Goal: Transaction & Acquisition: Purchase product/service

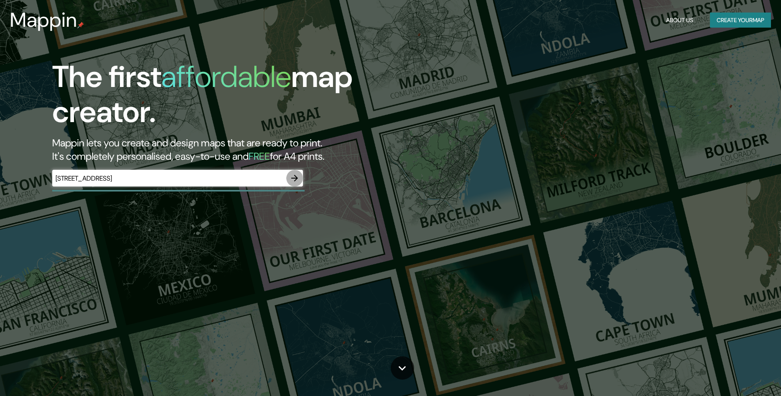
click at [298, 181] on icon "button" at bounding box center [295, 178] width 10 height 10
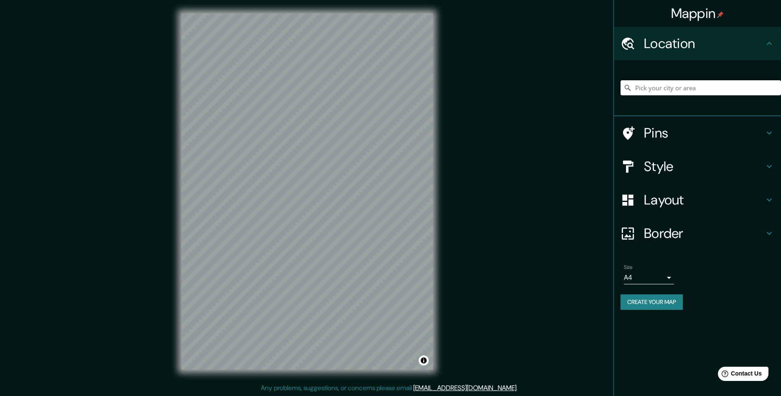
click at [667, 84] on input "Pick your city or area" at bounding box center [701, 87] width 160 height 15
paste input "[STREET_ADDRESS]"
type input "[STREET_ADDRESS]"
click at [667, 138] on h4 "Pins" at bounding box center [704, 133] width 120 height 17
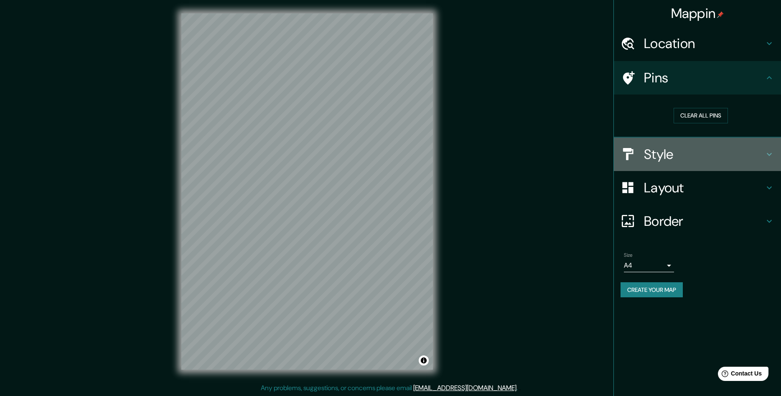
click at [688, 159] on h4 "Style" at bounding box center [704, 154] width 120 height 17
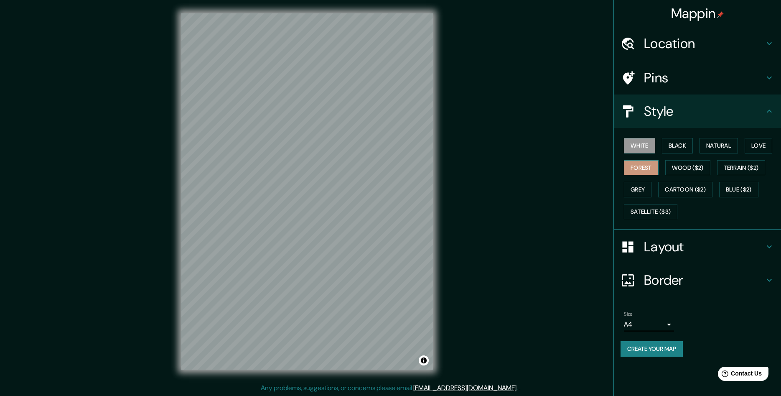
click at [644, 170] on button "Forest" at bounding box center [641, 167] width 35 height 15
click at [669, 244] on h4 "Layout" at bounding box center [704, 246] width 120 height 17
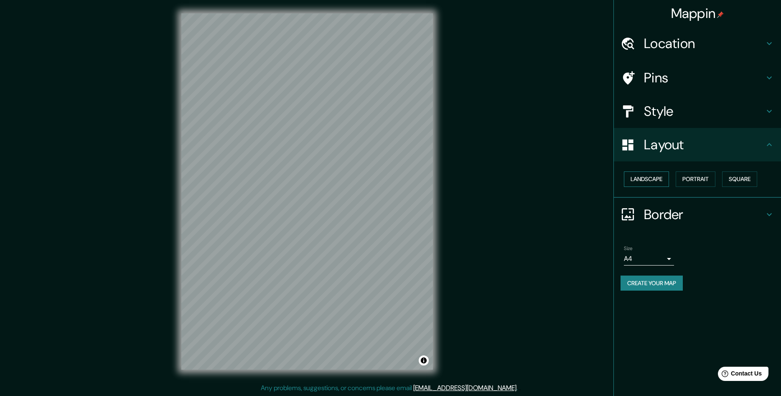
drag, startPoint x: 652, startPoint y: 195, endPoint x: 652, endPoint y: 184, distance: 10.9
click at [652, 195] on div "Landscape [GEOGRAPHIC_DATA]" at bounding box center [697, 179] width 167 height 36
click at [652, 184] on button "Landscape" at bounding box center [646, 178] width 45 height 15
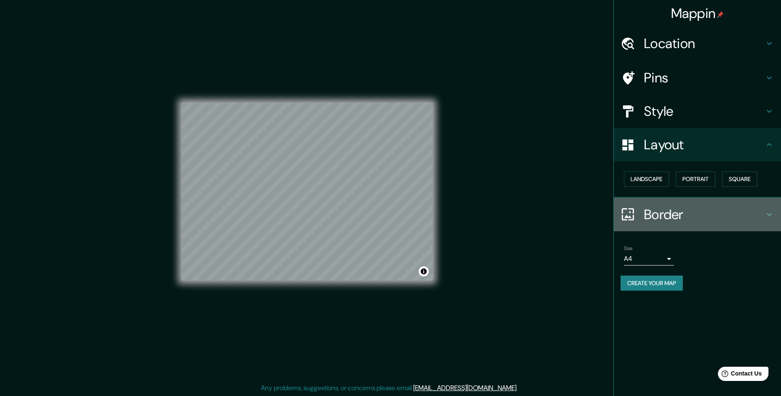
click at [660, 204] on div "Border" at bounding box center [697, 214] width 167 height 33
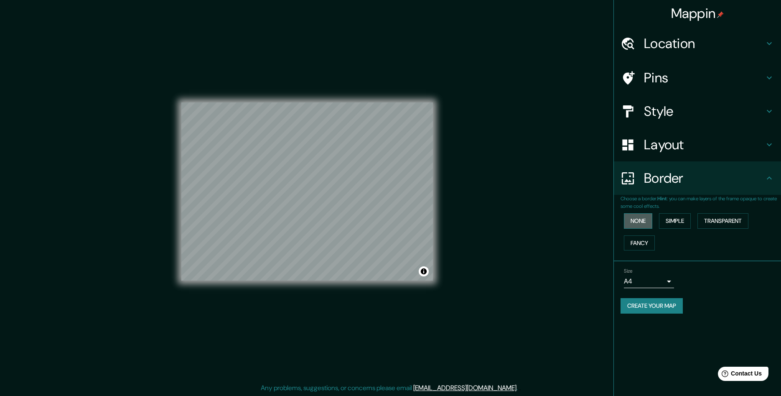
click at [638, 217] on button "None" at bounding box center [638, 220] width 28 height 15
click at [677, 222] on button "Simple" at bounding box center [675, 220] width 32 height 15
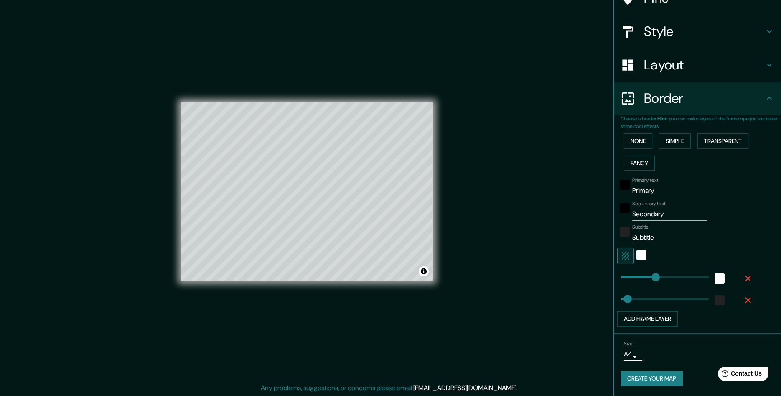
scroll to position [0, 0]
click at [653, 373] on button "Create your map" at bounding box center [652, 378] width 62 height 15
click at [634, 357] on body "Mappin Location [STREET_ADDRESS] [STREET_ADDRESS], [PERSON_NAME], [GEOGRAPHIC_D…" at bounding box center [390, 198] width 781 height 396
drag, startPoint x: 637, startPoint y: 364, endPoint x: 646, endPoint y: 359, distance: 10.5
click at [636, 364] on li "A3" at bounding box center [631, 363] width 41 height 15
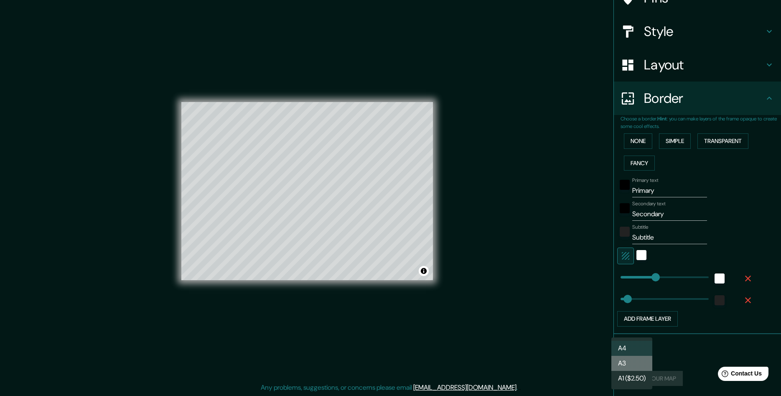
type input "a4"
click at [565, 318] on div "Mappin Location [STREET_ADDRESS] [STREET_ADDRESS], [PERSON_NAME], [GEOGRAPHIC_D…" at bounding box center [390, 198] width 781 height 396
type input "241"
click at [638, 143] on button "None" at bounding box center [638, 140] width 28 height 15
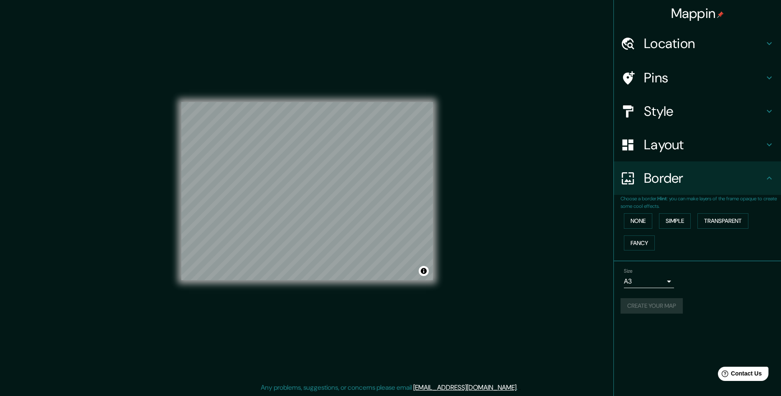
scroll to position [0, 0]
click at [519, 237] on div "Mappin Location [STREET_ADDRESS] [STREET_ADDRESS], [PERSON_NAME], [GEOGRAPHIC_D…" at bounding box center [390, 198] width 781 height 396
click at [651, 304] on button "Create your map" at bounding box center [652, 305] width 62 height 15
click at [513, 225] on div "Mappin Location [STREET_ADDRESS] [STREET_ADDRESS], [PERSON_NAME], [GEOGRAPHIC_D…" at bounding box center [390, 198] width 781 height 396
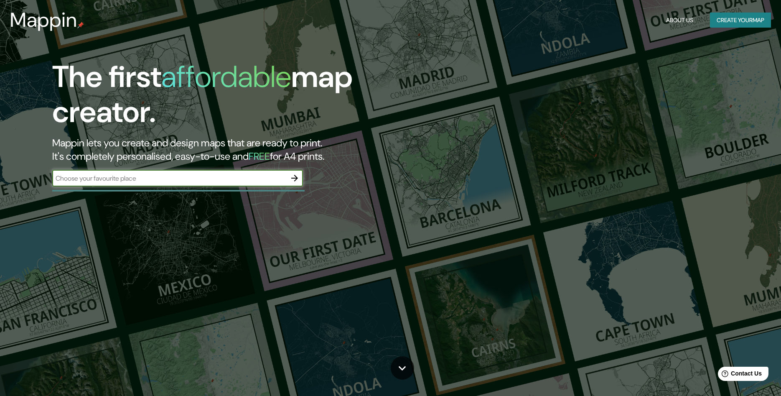
click at [745, 24] on button "Create your map" at bounding box center [740, 20] width 61 height 15
click at [97, 181] on input "text" at bounding box center [169, 178] width 234 height 10
click at [102, 193] on div "The first affordable map creator. Mappin lets you create and design maps that a…" at bounding box center [247, 126] width 469 height 135
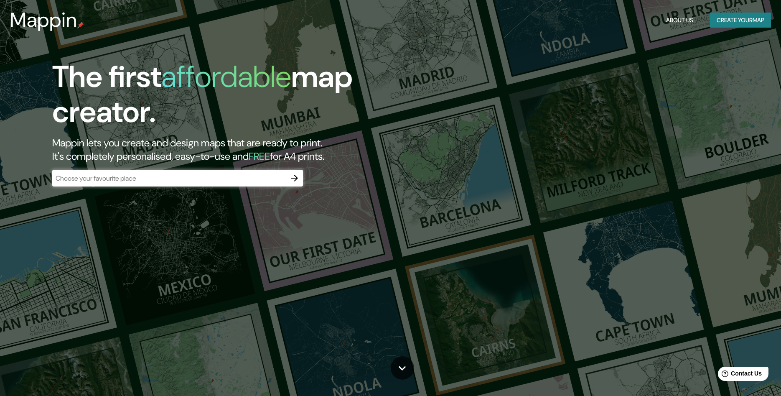
click at [106, 175] on input "text" at bounding box center [169, 178] width 234 height 10
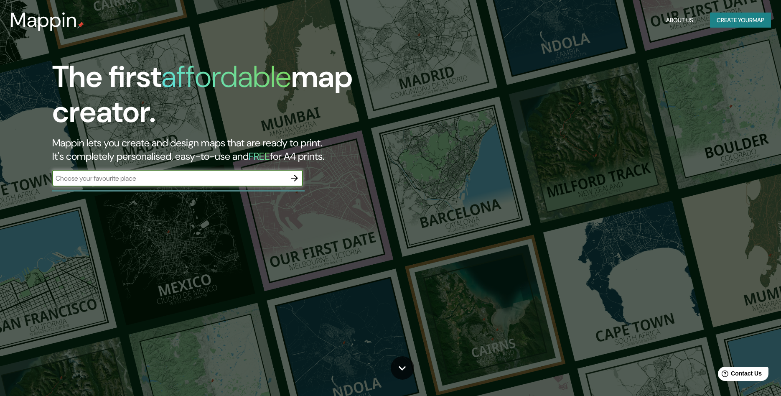
click at [305, 178] on div "The first affordable map creator. Mappin lets you create and design maps that a…" at bounding box center [247, 126] width 469 height 135
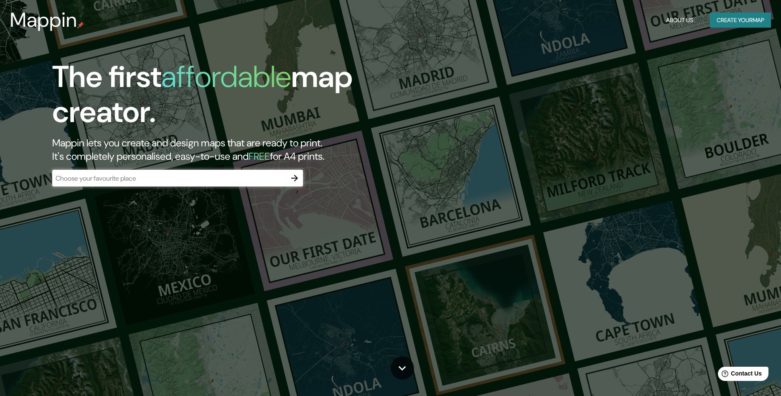
click at [299, 178] on icon "button" at bounding box center [295, 178] width 10 height 10
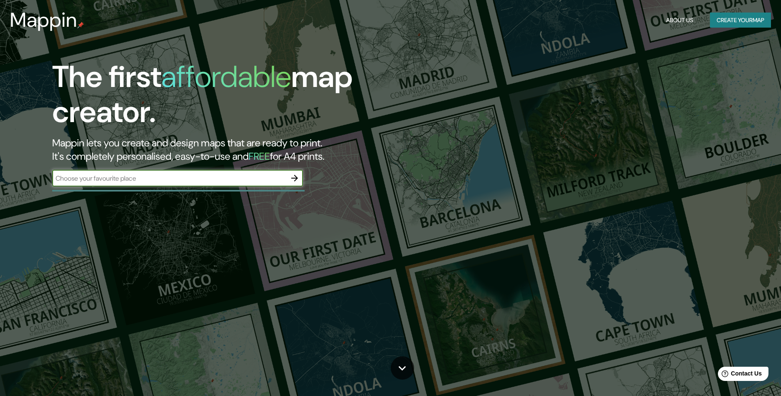
click at [270, 182] on input "text" at bounding box center [169, 178] width 234 height 10
type input "[STREET_ADDRESS]"
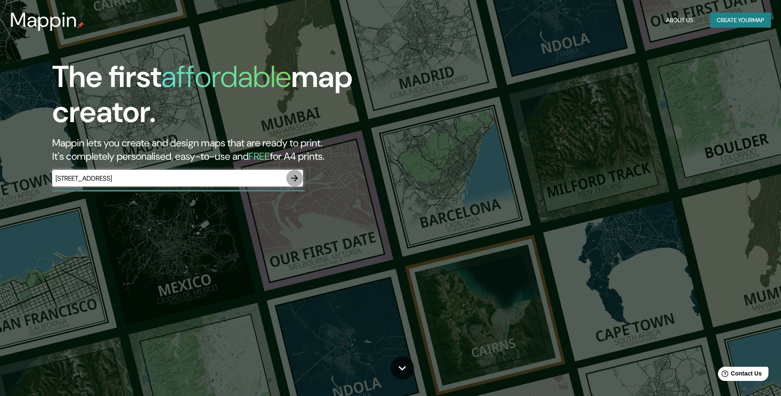
click at [298, 178] on icon "button" at bounding box center [295, 178] width 10 height 10
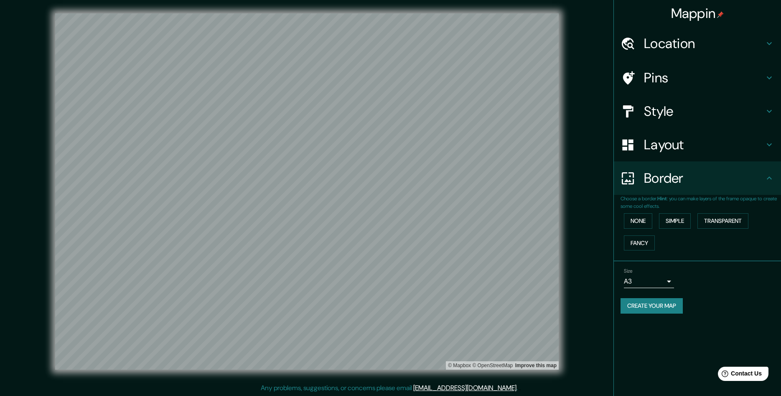
click at [672, 303] on button "Create your map" at bounding box center [652, 305] width 62 height 15
click at [660, 46] on h4 "Location" at bounding box center [704, 43] width 120 height 17
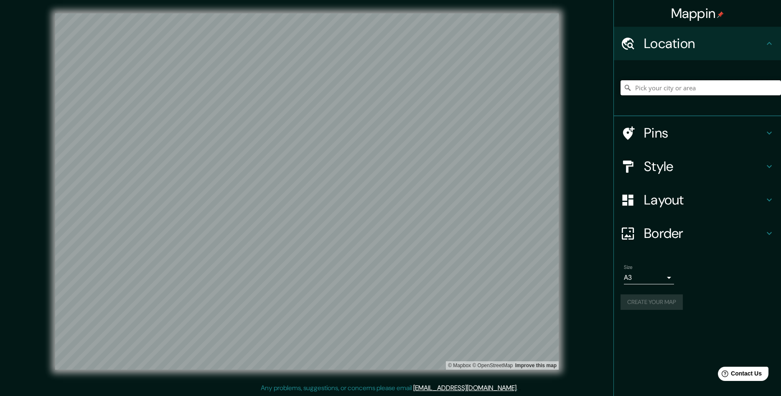
click at [664, 88] on input "Pick your city or area" at bounding box center [701, 87] width 160 height 15
paste input "[STREET_ADDRESS]"
type input "[STREET_ADDRESS]"
click at [591, 227] on div "Mappin Location [STREET_ADDRESS] [STREET_ADDRESS], [PERSON_NAME], [GEOGRAPHIC_D…" at bounding box center [390, 198] width 781 height 396
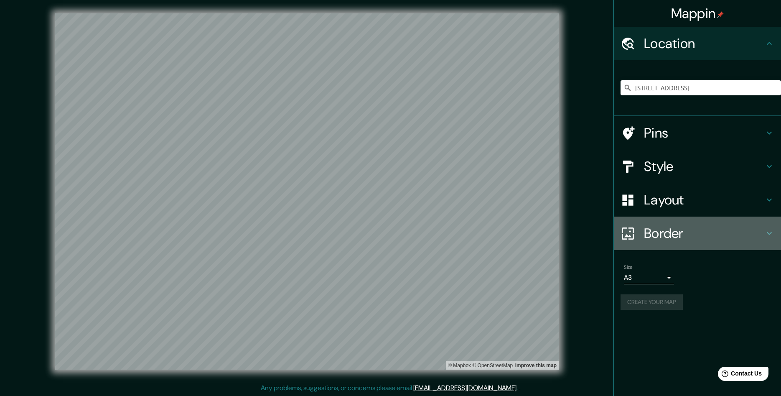
click at [659, 232] on h4 "Border" at bounding box center [704, 233] width 120 height 17
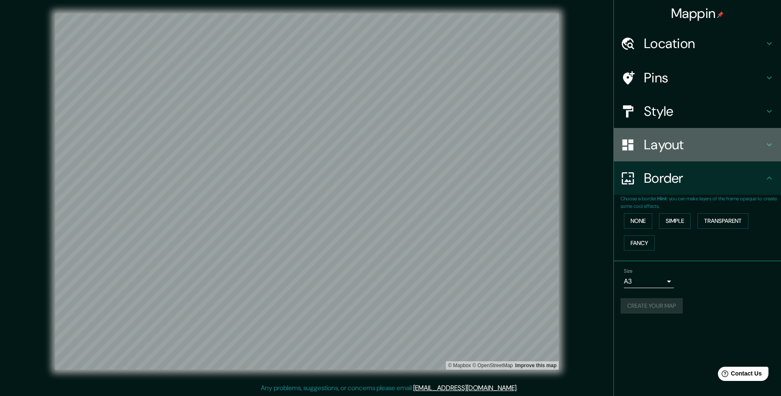
click at [659, 147] on h4 "Layout" at bounding box center [704, 144] width 120 height 17
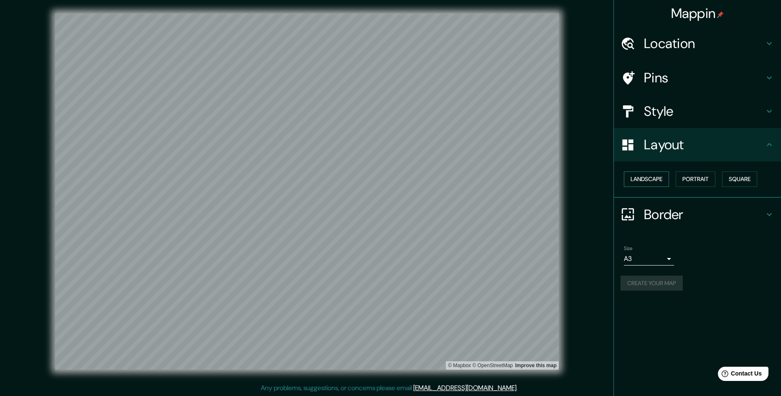
click at [644, 175] on button "Landscape" at bounding box center [646, 178] width 45 height 15
click at [598, 179] on div "Mappin Location [STREET_ADDRESS] [STREET_ADDRESS] 06846 [GEOGRAPHIC_DATA]-[GEOG…" at bounding box center [390, 198] width 781 height 396
click at [311, 205] on div at bounding box center [314, 202] width 7 height 7
click at [652, 285] on button "Create your map" at bounding box center [652, 282] width 62 height 15
click at [670, 114] on h4 "Style" at bounding box center [704, 111] width 120 height 17
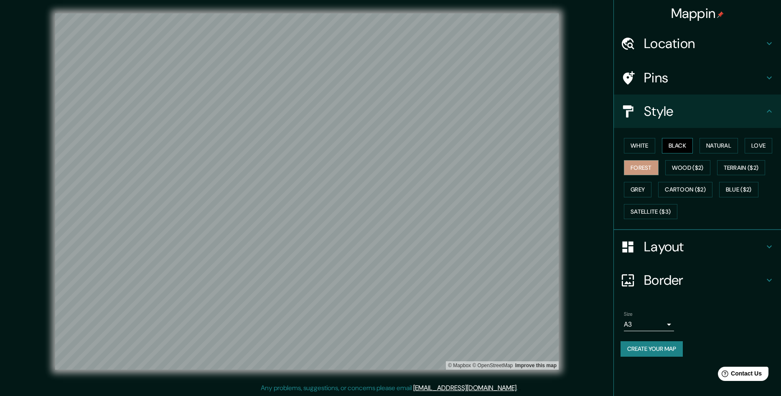
click at [684, 151] on button "Black" at bounding box center [677, 145] width 31 height 15
click at [643, 151] on button "White" at bounding box center [639, 145] width 31 height 15
click at [719, 148] on button "Natural" at bounding box center [719, 145] width 38 height 15
click at [762, 147] on button "Love" at bounding box center [759, 145] width 28 height 15
click at [718, 148] on button "Natural" at bounding box center [719, 145] width 38 height 15
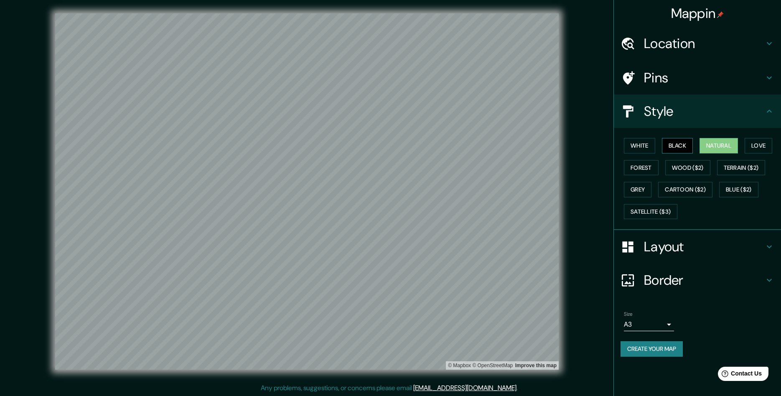
click at [680, 144] on button "Black" at bounding box center [677, 145] width 31 height 15
click at [643, 185] on button "Grey" at bounding box center [638, 189] width 28 height 15
click at [648, 148] on button "White" at bounding box center [639, 145] width 31 height 15
click at [723, 148] on button "Natural" at bounding box center [719, 145] width 38 height 15
click at [682, 147] on button "Black" at bounding box center [677, 145] width 31 height 15
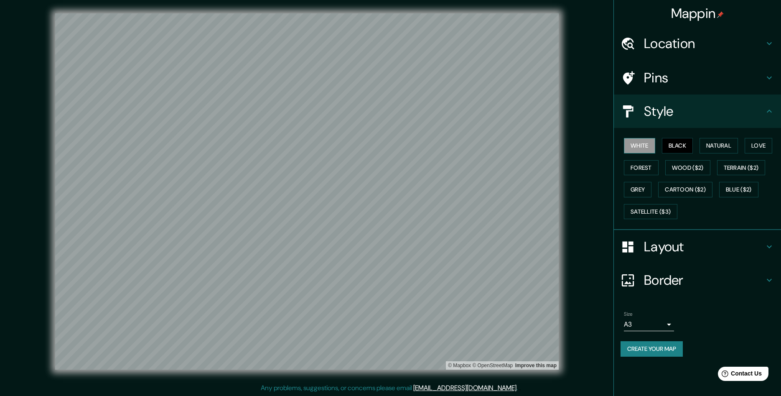
click at [647, 148] on button "White" at bounding box center [639, 145] width 31 height 15
click at [732, 150] on button "Natural" at bounding box center [719, 145] width 38 height 15
click at [763, 146] on button "Love" at bounding box center [759, 145] width 28 height 15
click at [647, 164] on button "Forest" at bounding box center [641, 167] width 35 height 15
click at [671, 210] on button "Satellite ($3)" at bounding box center [650, 211] width 53 height 15
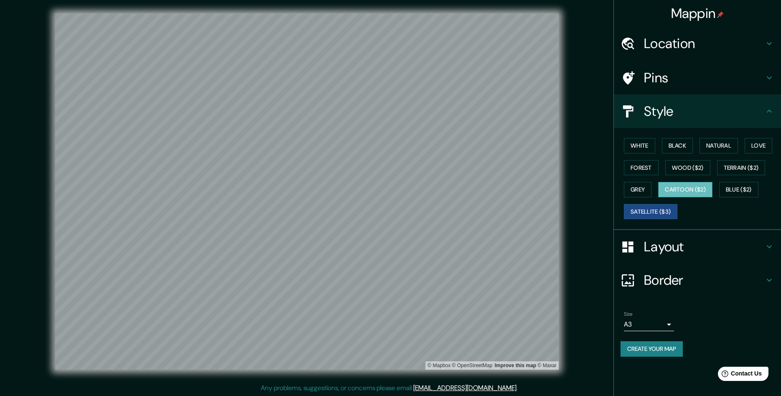
click at [690, 191] on button "Cartoon ($2)" at bounding box center [685, 189] width 54 height 15
click at [695, 170] on button "Wood ($2)" at bounding box center [687, 167] width 45 height 15
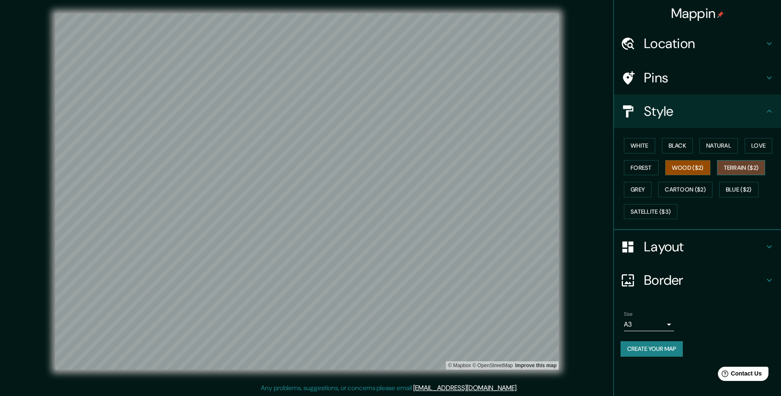
click at [749, 166] on button "Terrain ($2)" at bounding box center [741, 167] width 48 height 15
click at [744, 189] on button "Blue ($2)" at bounding box center [738, 189] width 39 height 15
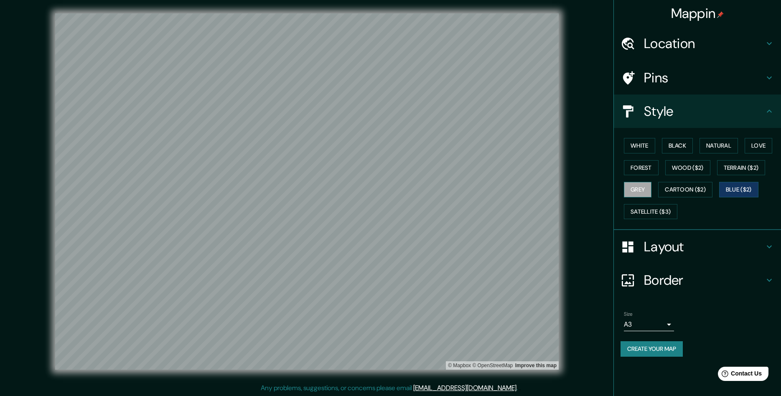
click at [636, 189] on button "Grey" at bounding box center [638, 189] width 28 height 15
click at [640, 169] on button "Forest" at bounding box center [641, 167] width 35 height 15
click at [676, 190] on button "Cartoon ($2)" at bounding box center [685, 189] width 54 height 15
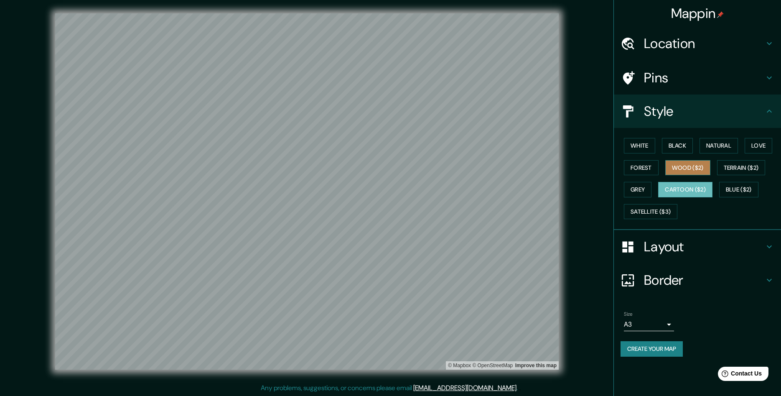
click at [683, 172] on button "Wood ($2)" at bounding box center [687, 167] width 45 height 15
click at [665, 214] on button "Satellite ($3)" at bounding box center [650, 211] width 53 height 15
